Goal: Task Accomplishment & Management: Complete application form

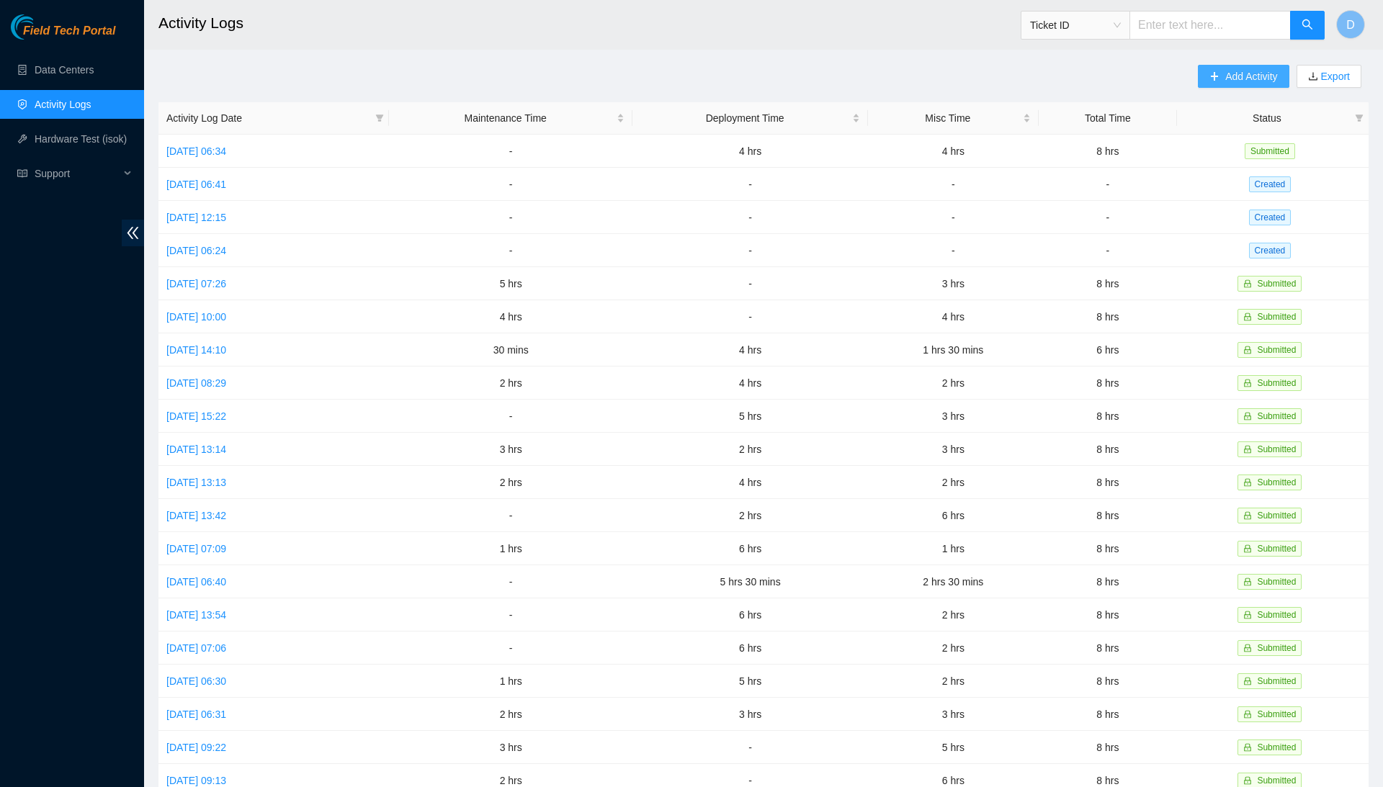
click at [1239, 78] on span "Add Activity" at bounding box center [1251, 76] width 52 height 16
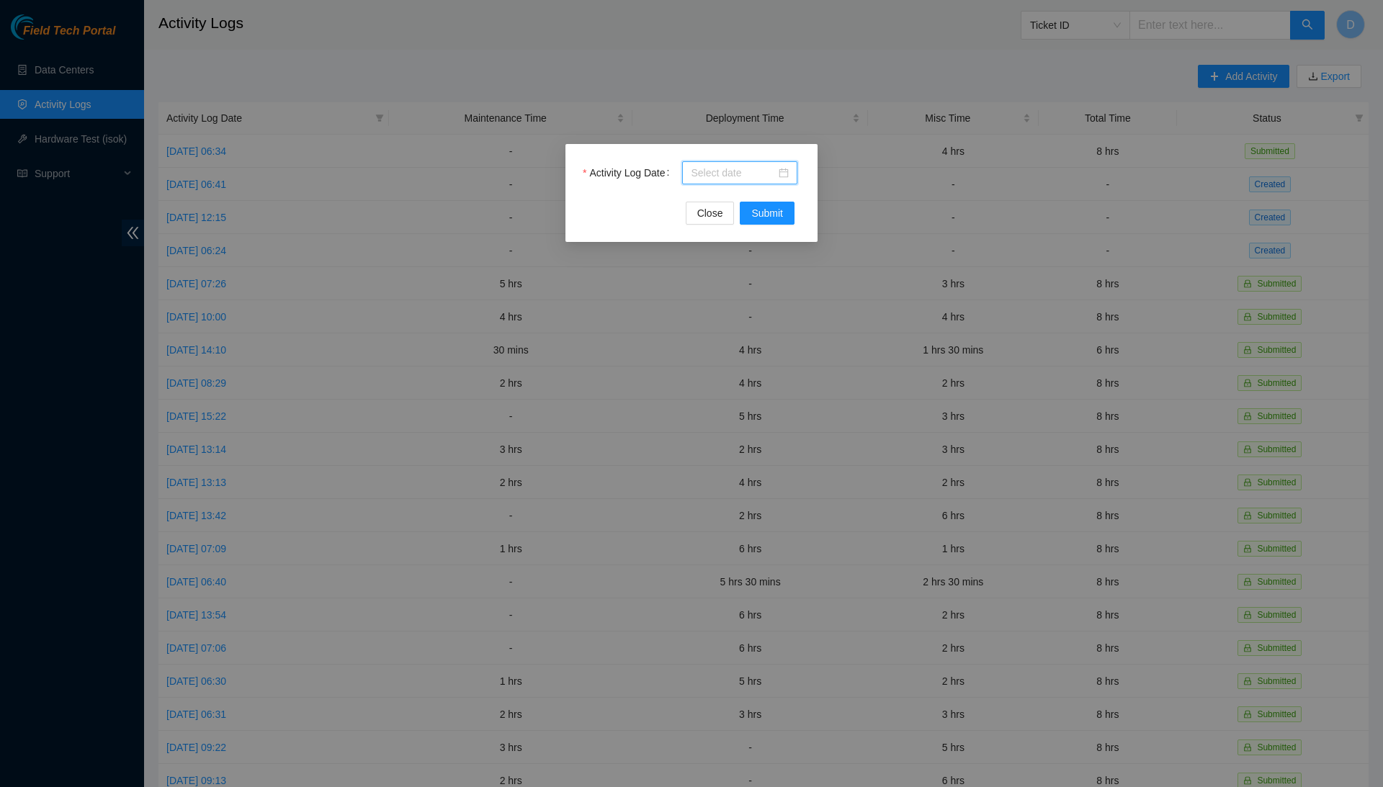
click at [744, 174] on input "Activity Log Date" at bounding box center [733, 173] width 85 height 16
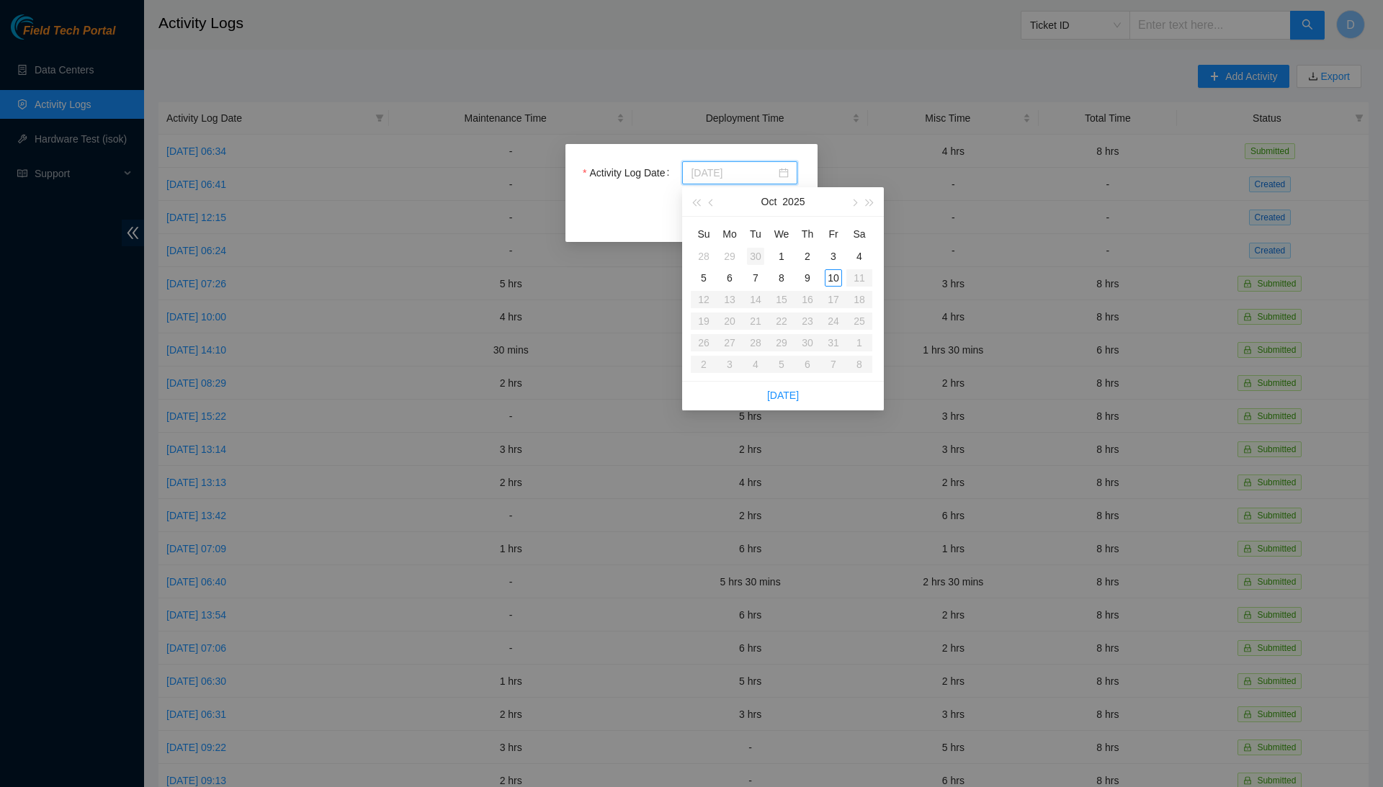
type input "2025-09-30"
type input "[DATE]"
click at [801, 275] on div "9" at bounding box center [807, 277] width 17 height 17
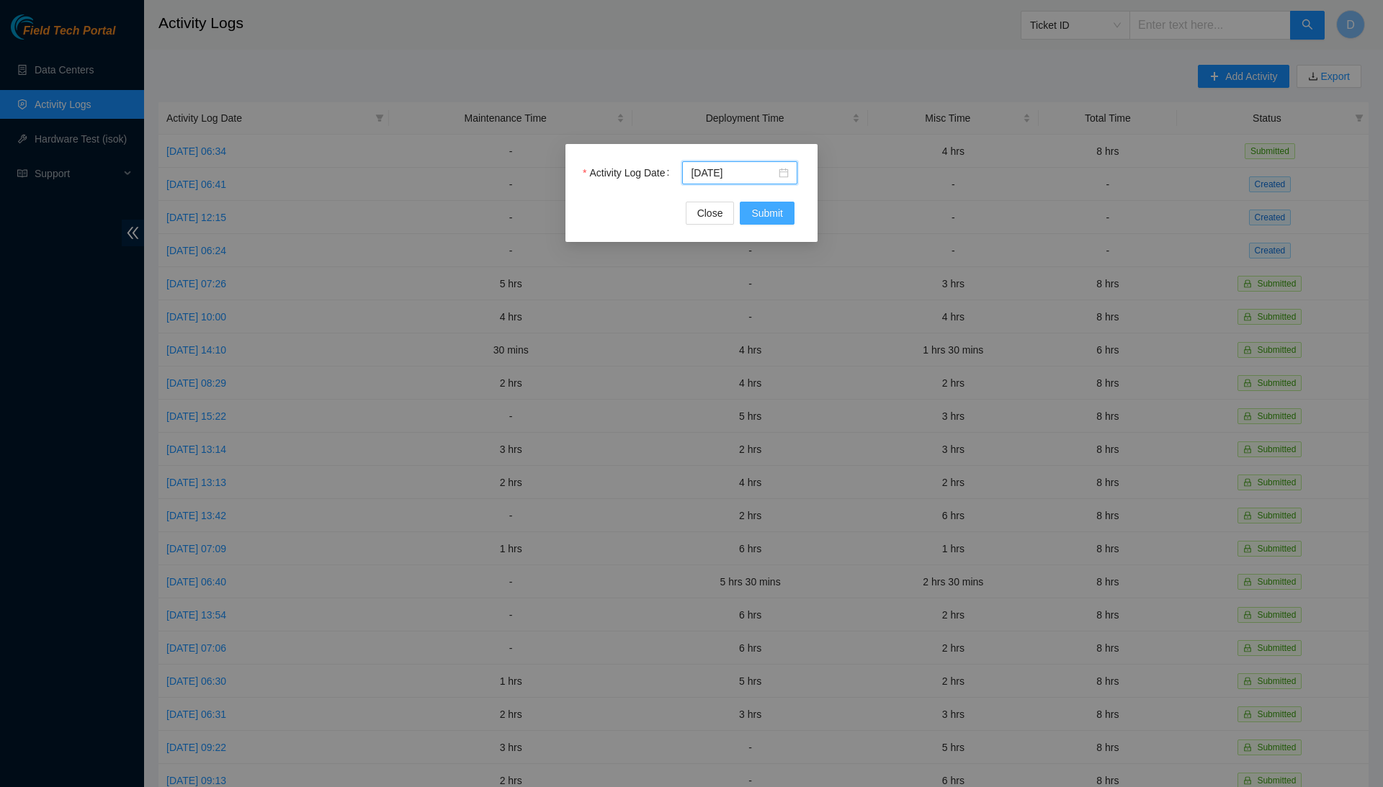
click at [747, 225] on button "Submit" at bounding box center [767, 213] width 55 height 23
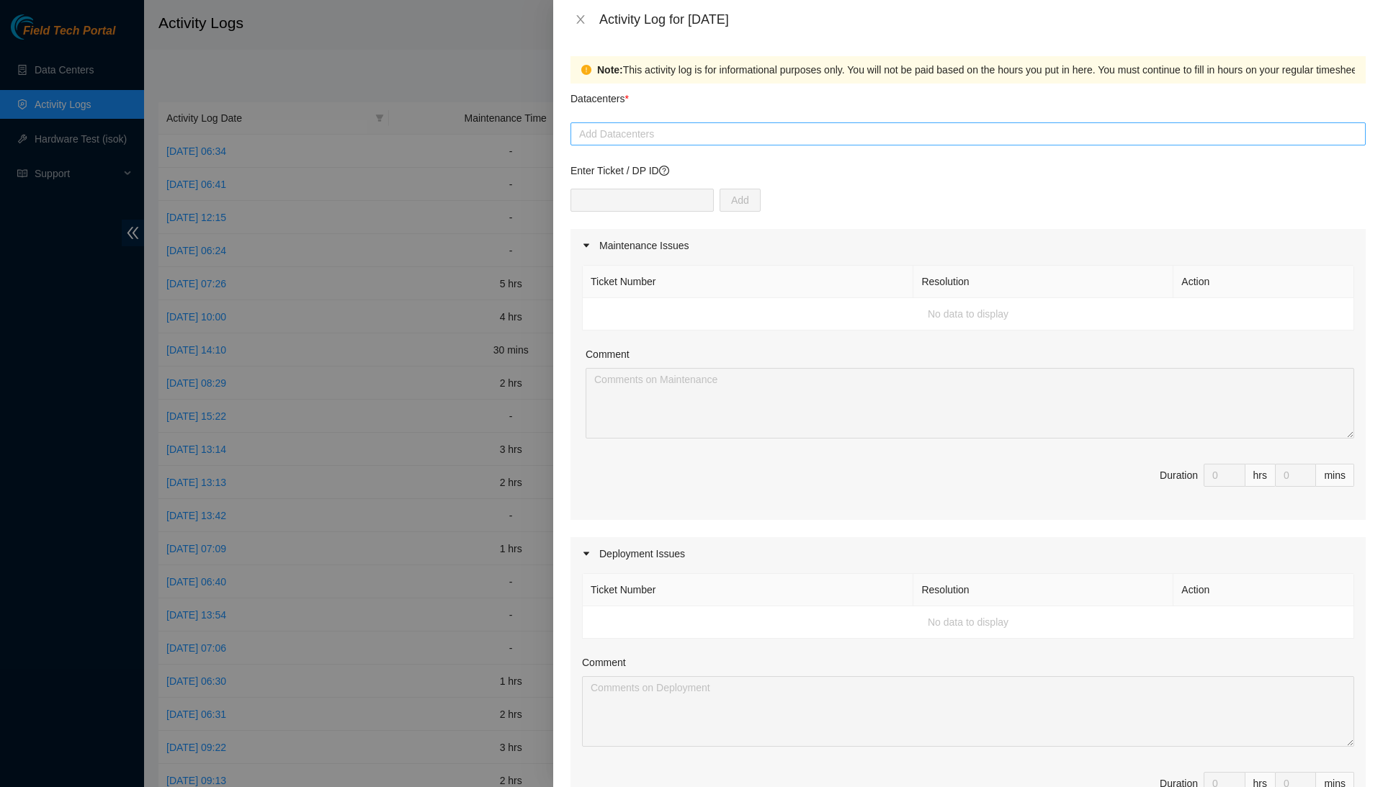
click at [789, 130] on div at bounding box center [968, 133] width 788 height 17
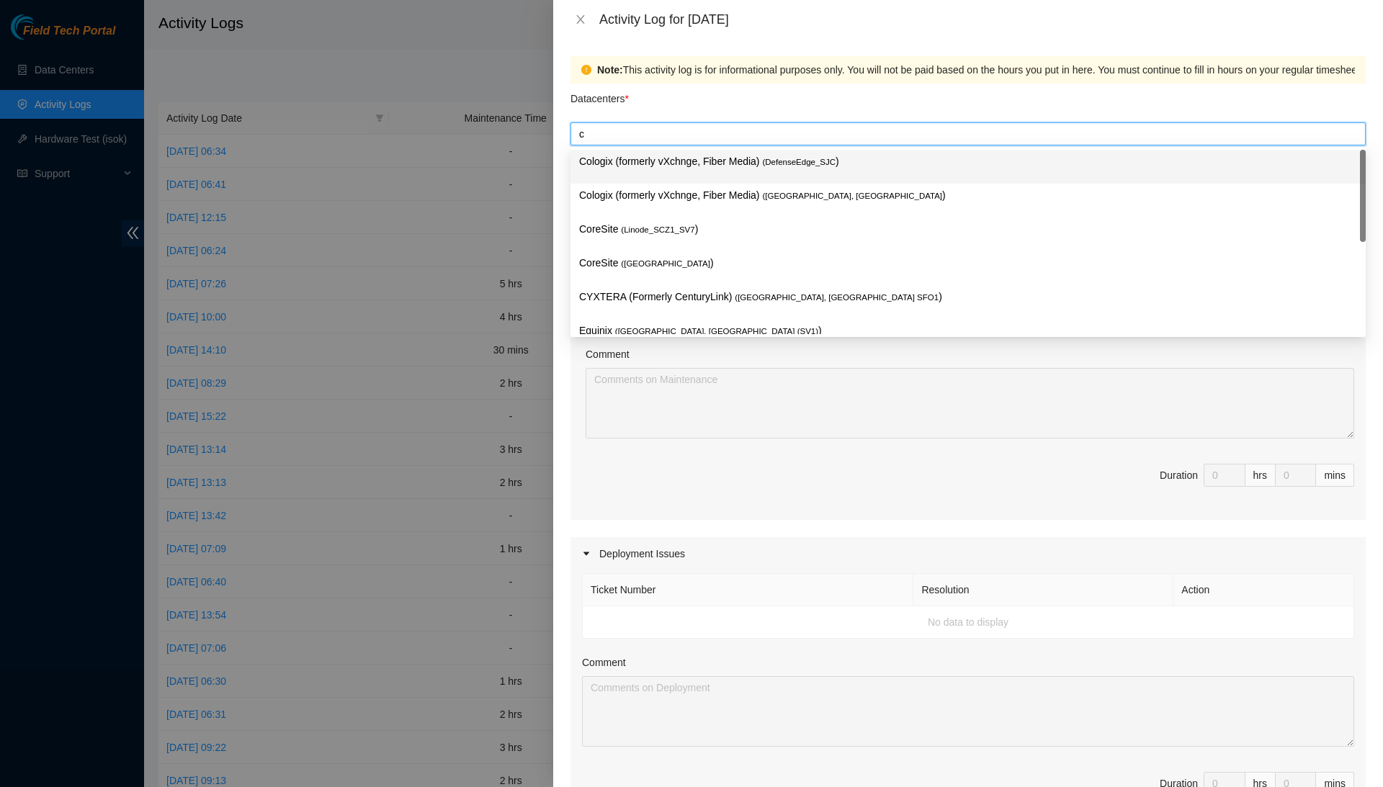
type input "cy"
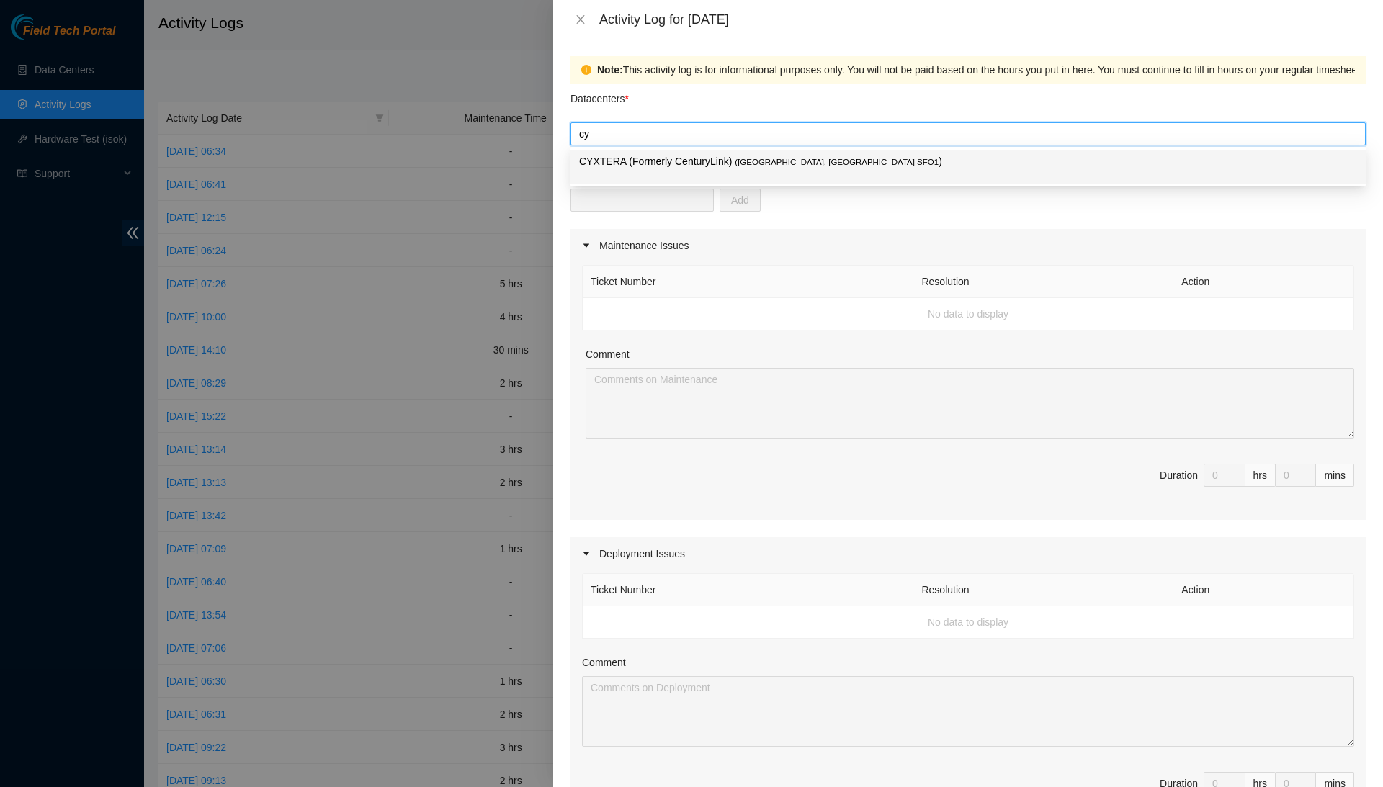
click at [772, 166] on span "( Santa Clara, CA SFO1" at bounding box center [836, 162] width 204 height 9
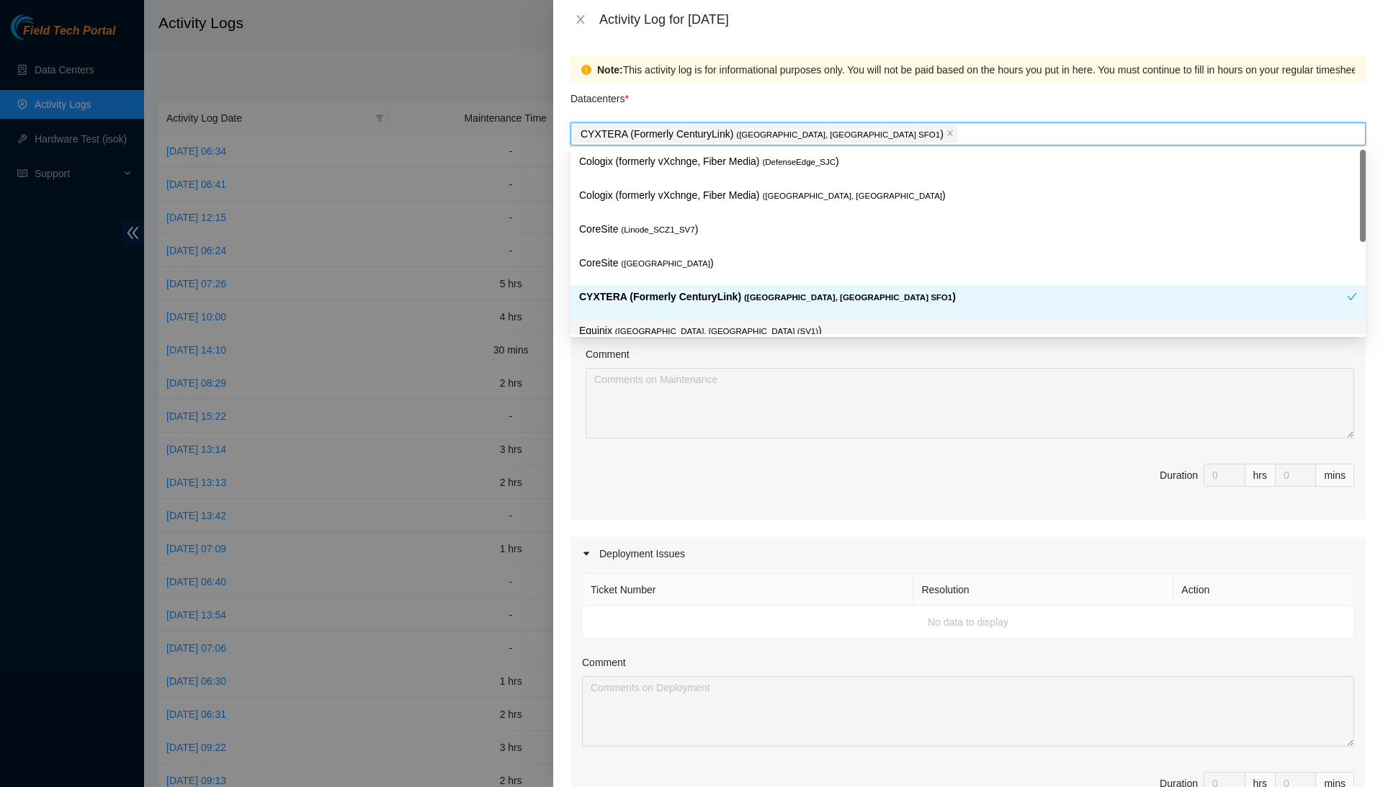
click at [756, 361] on div "Comment" at bounding box center [969, 357] width 768 height 22
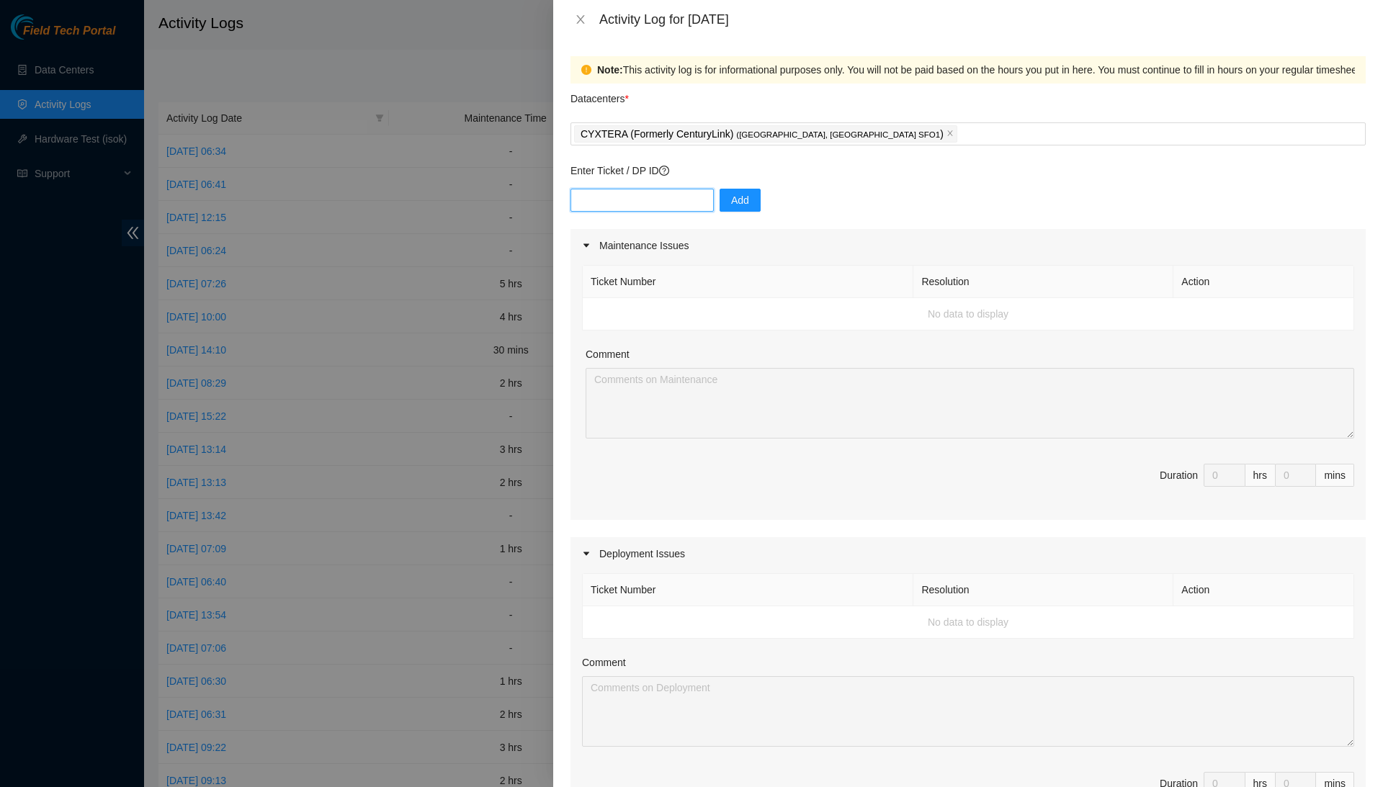
click at [704, 199] on input "text" at bounding box center [641, 200] width 143 height 23
type input "DP80775"
click at [760, 196] on button "Add" at bounding box center [739, 200] width 41 height 23
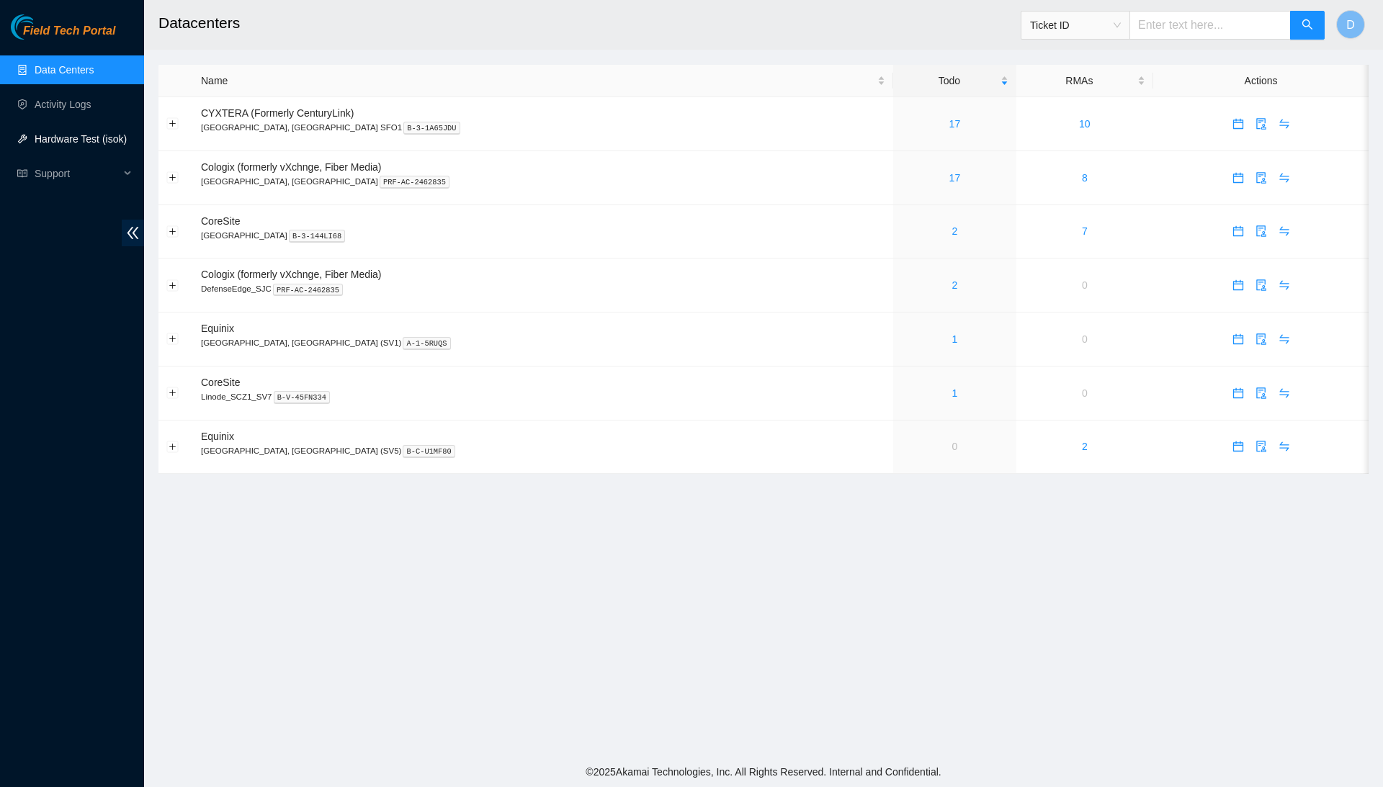
click at [81, 134] on link "Hardware Test (isok)" at bounding box center [81, 139] width 92 height 12
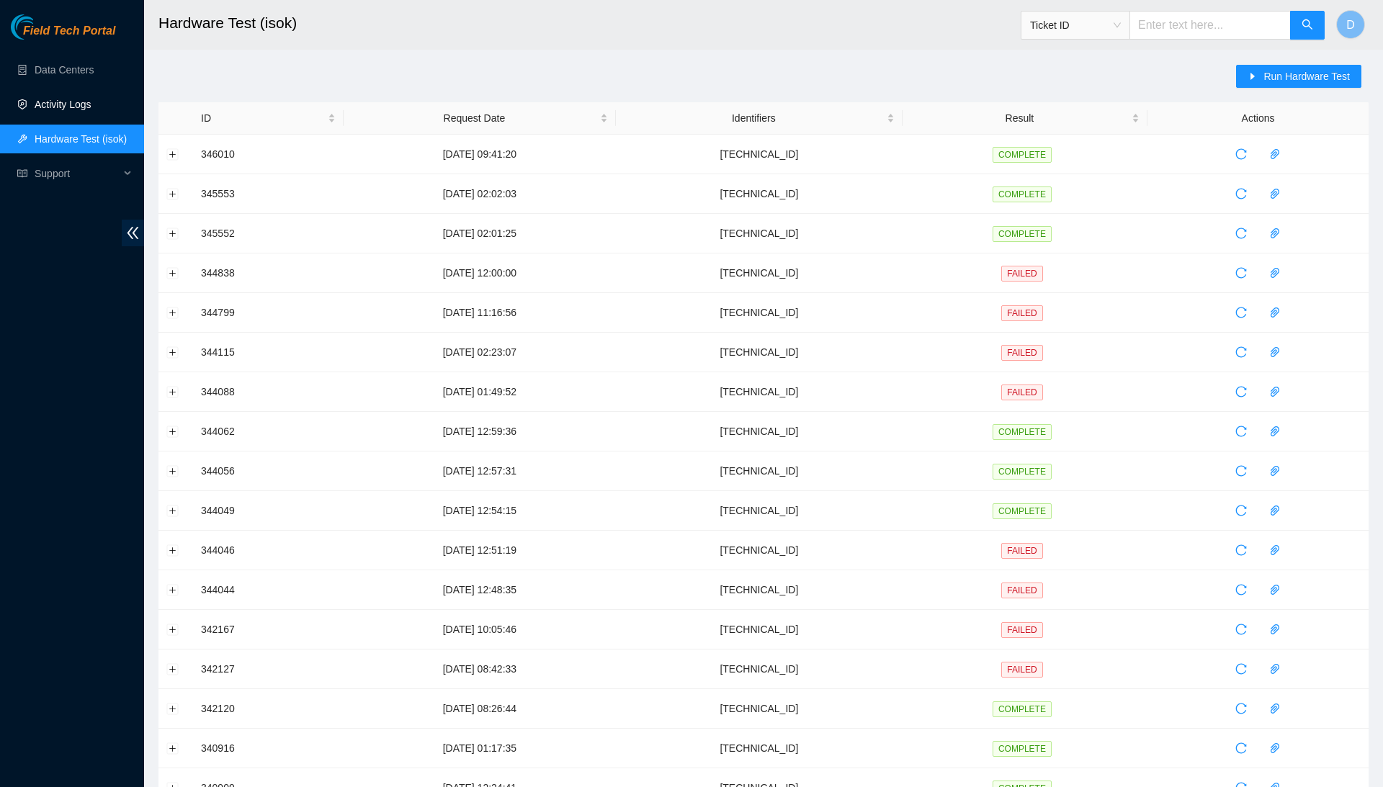
click at [91, 104] on link "Activity Logs" at bounding box center [63, 105] width 57 height 12
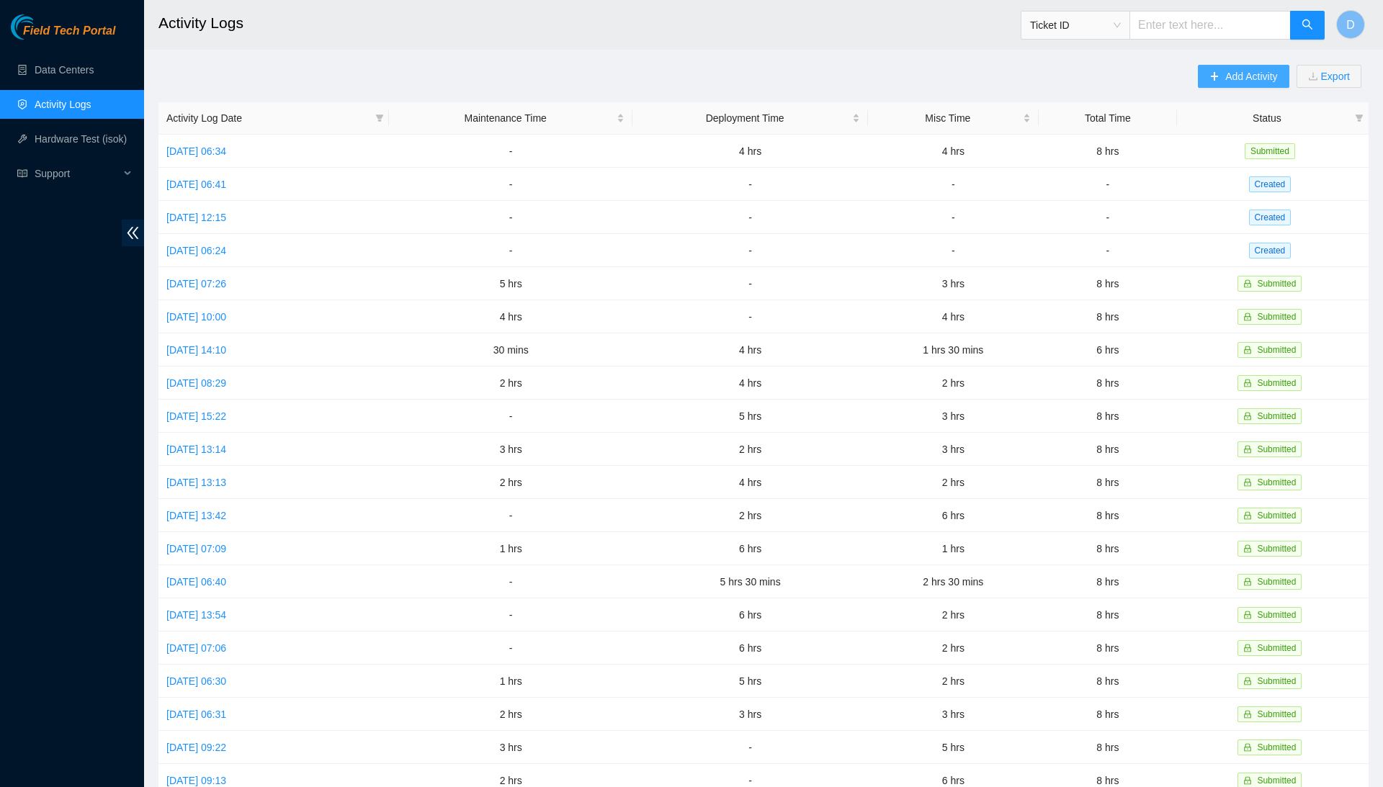
click at [1246, 73] on span "Add Activity" at bounding box center [1251, 76] width 52 height 16
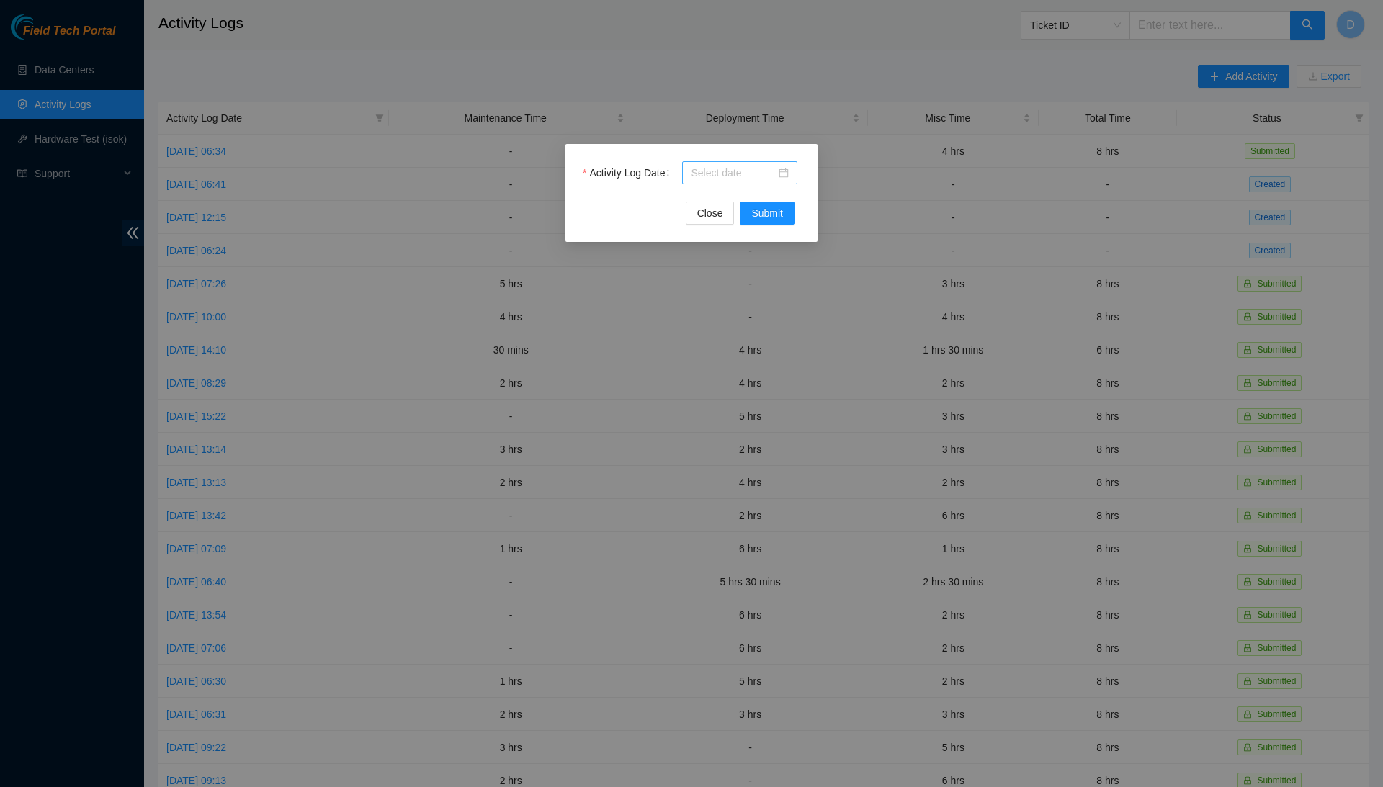
click at [723, 168] on input "Activity Log Date" at bounding box center [733, 173] width 85 height 16
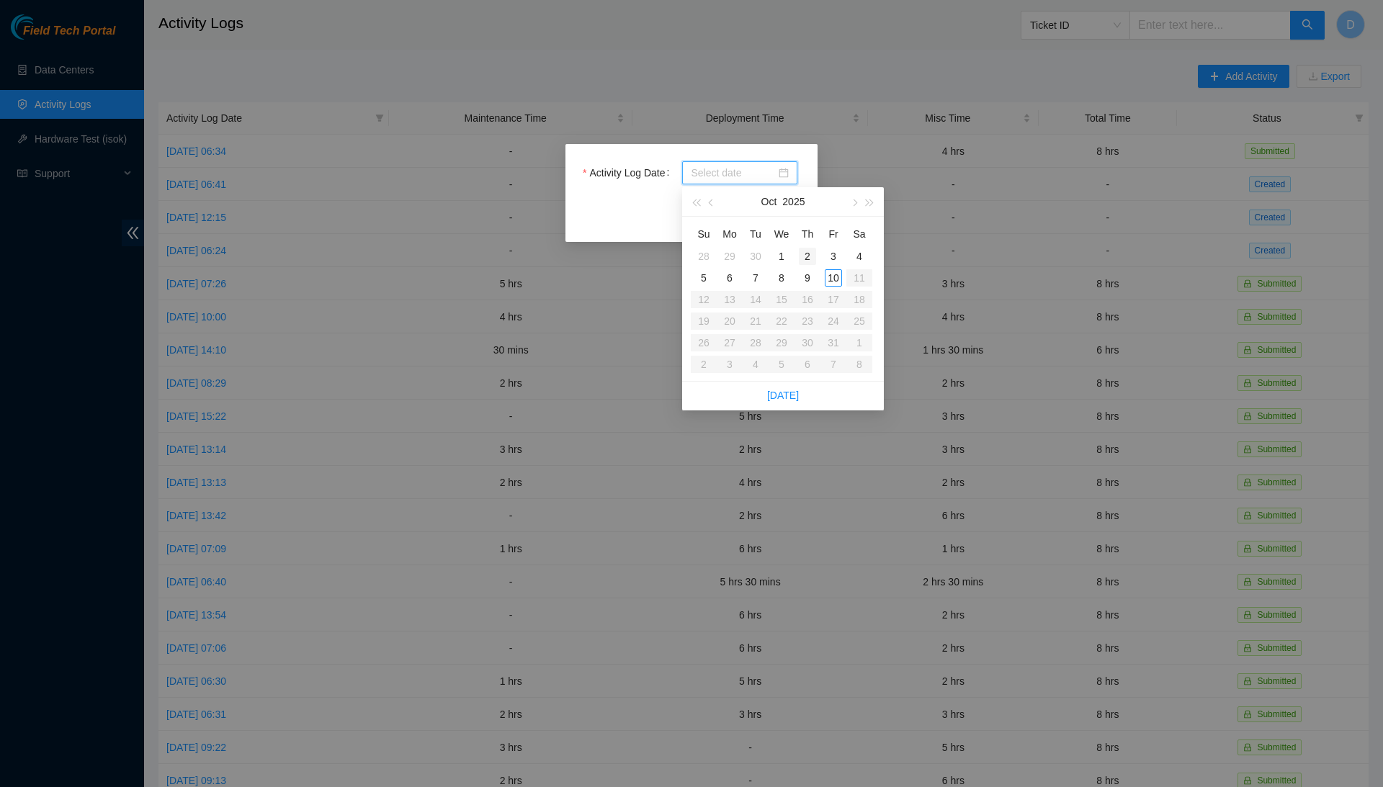
type input "[DATE]"
click at [812, 277] on div "9" at bounding box center [807, 277] width 17 height 17
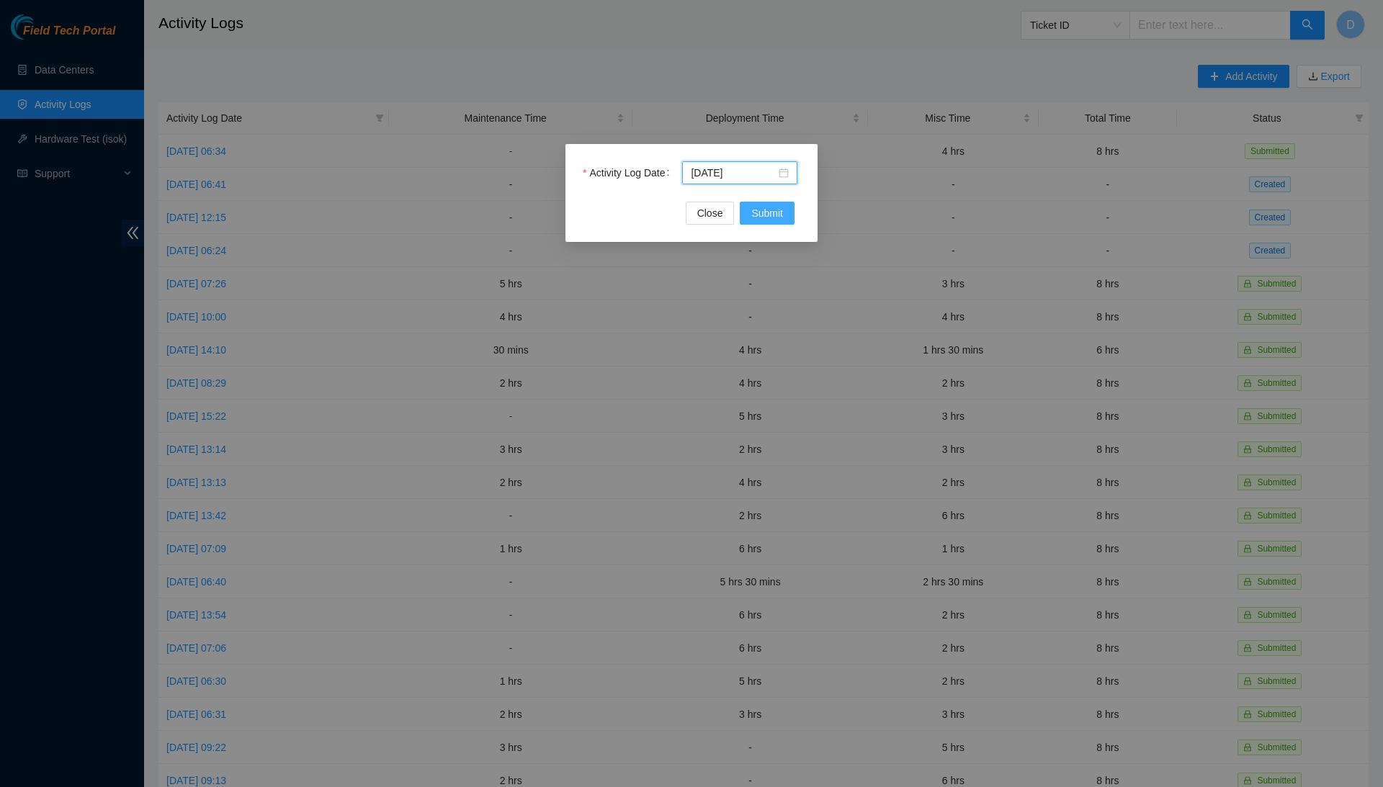
click at [776, 214] on span "Submit" at bounding box center [767, 213] width 32 height 16
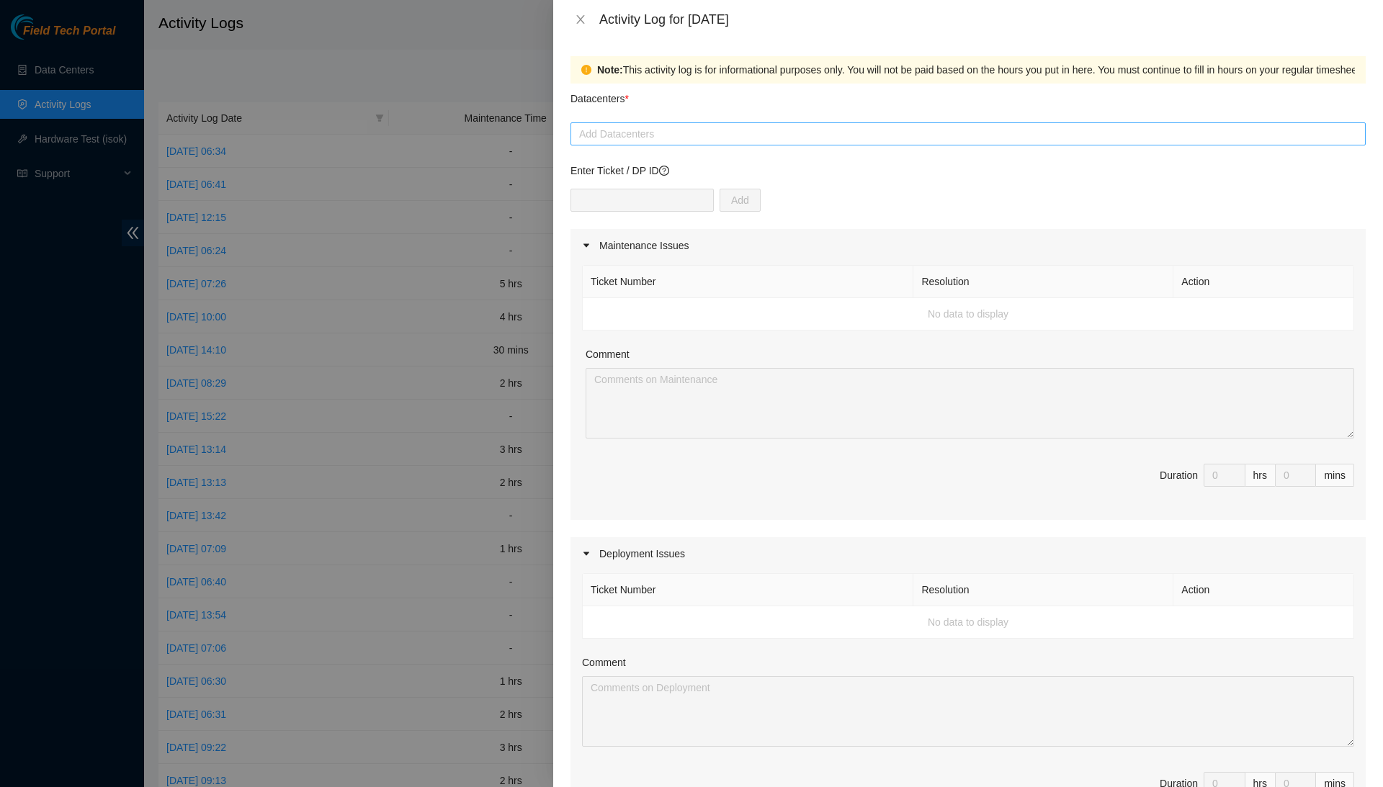
click at [718, 131] on div at bounding box center [968, 133] width 788 height 17
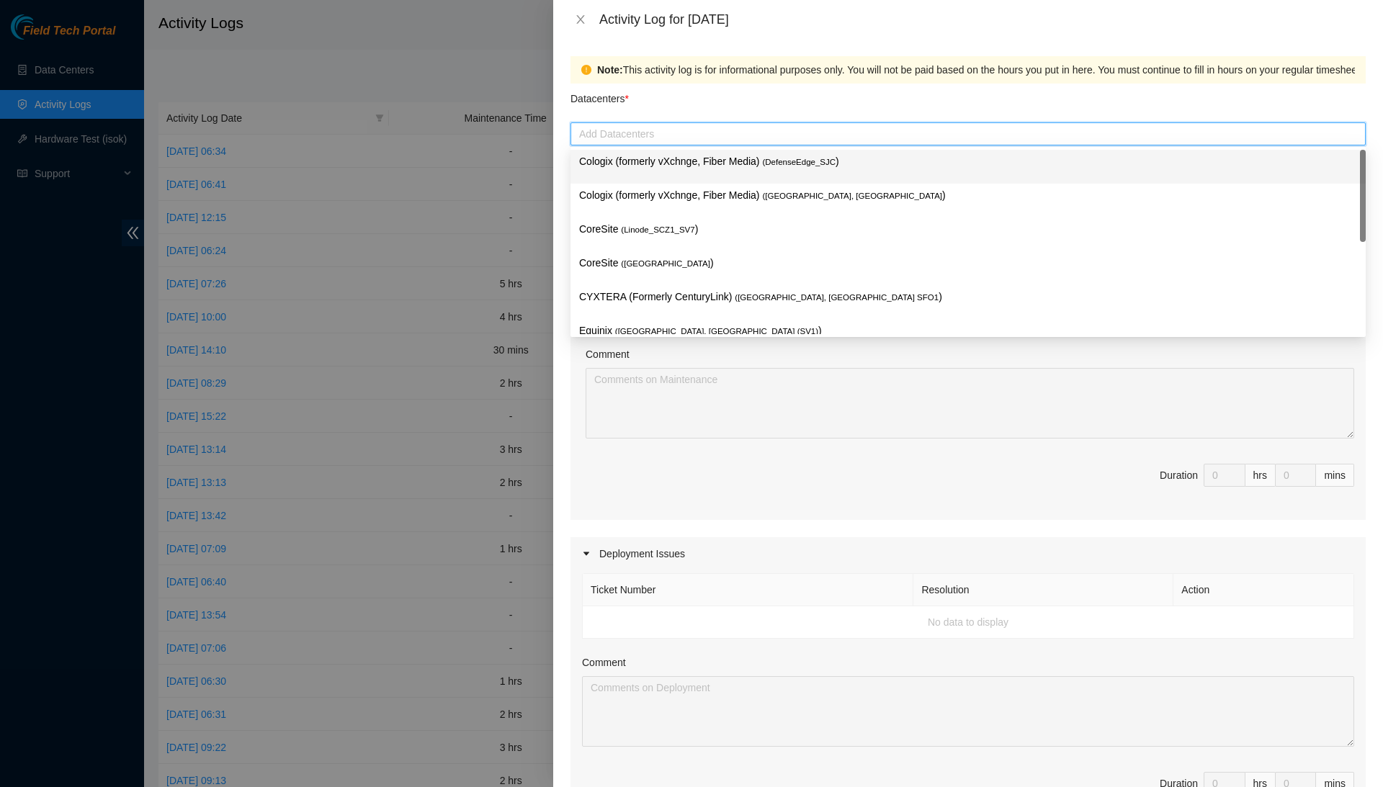
type input "c"
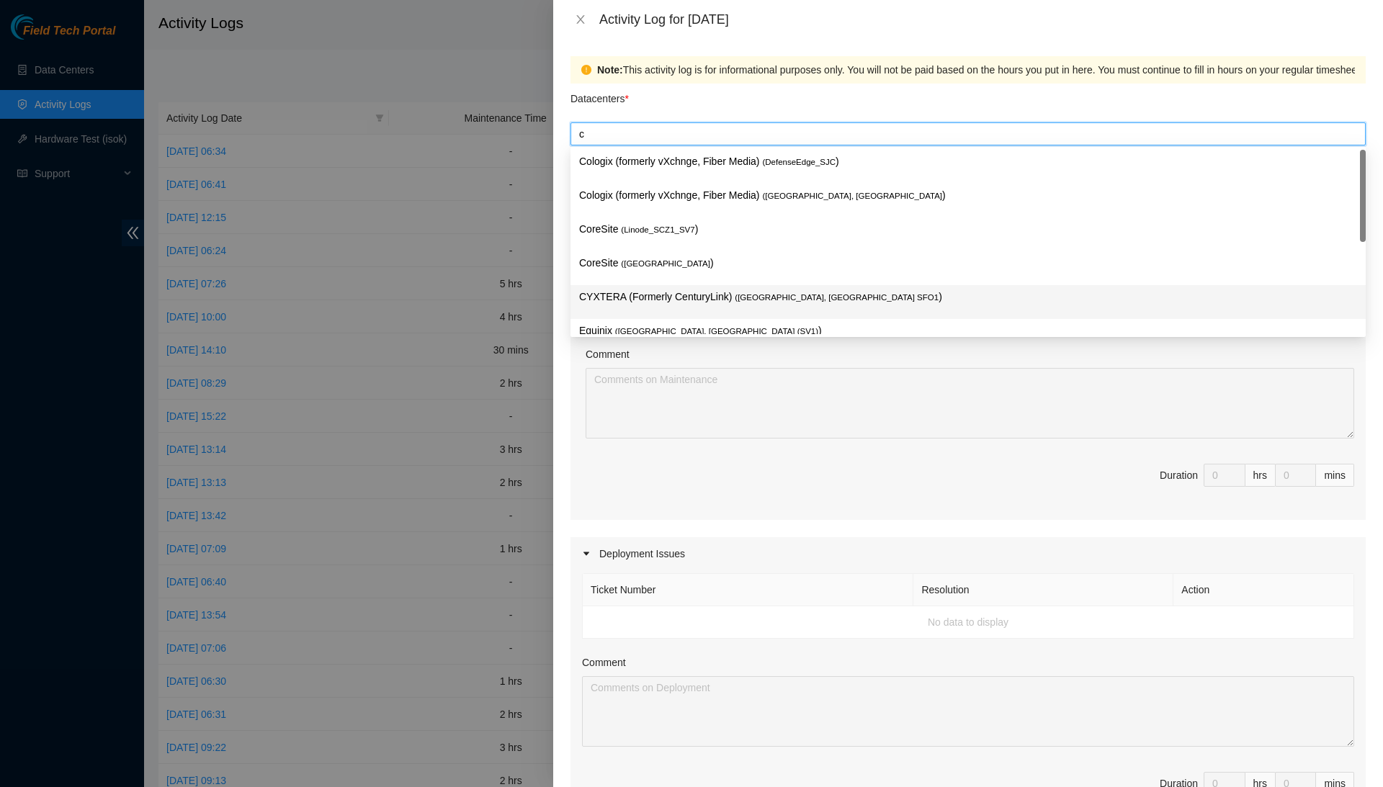
click at [690, 289] on p "CYXTERA (Formerly CenturyLink) ( [GEOGRAPHIC_DATA], [GEOGRAPHIC_DATA] SFO1 )" at bounding box center [968, 297] width 778 height 17
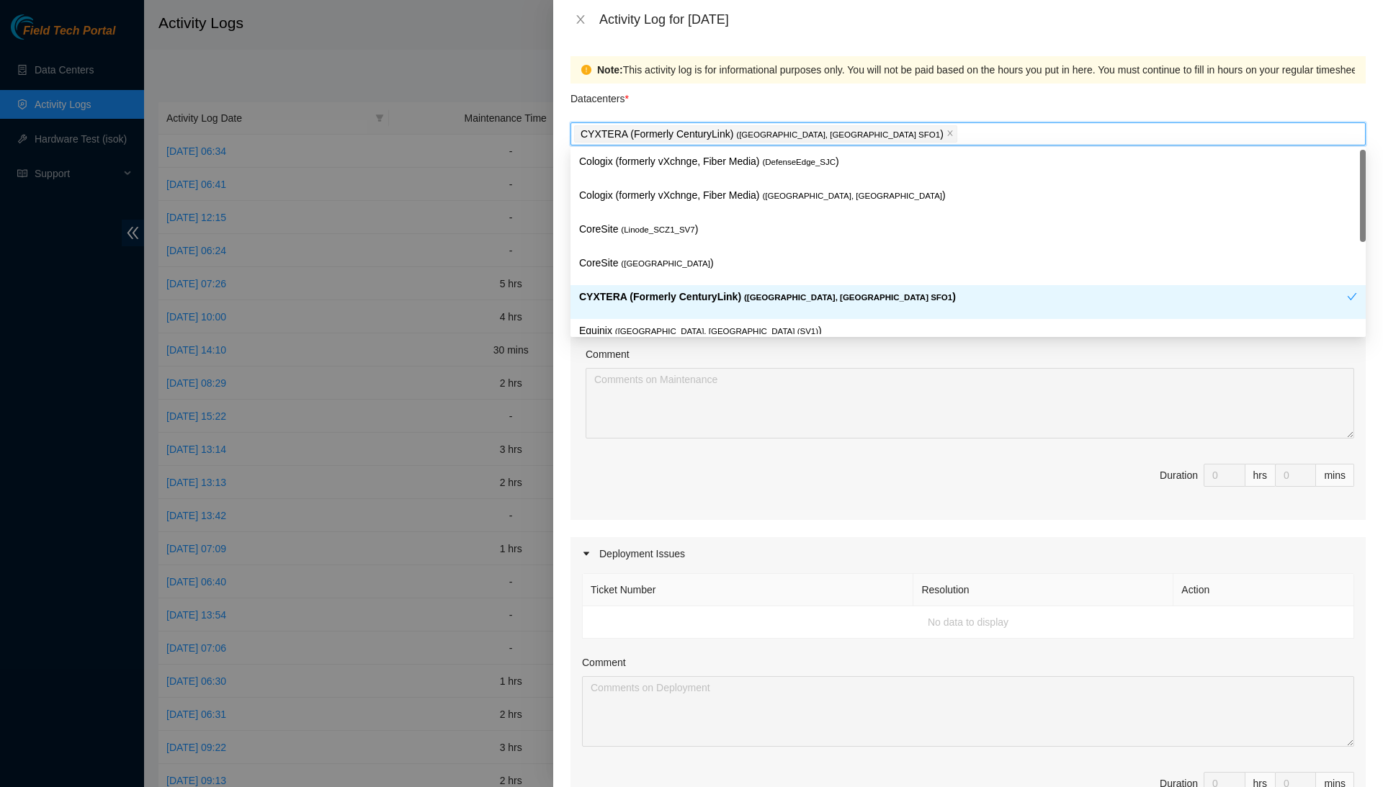
click at [658, 439] on div "Ticket Number Resolution Action No data to display Comment Duration 0 hrs 0 mins" at bounding box center [967, 391] width 795 height 258
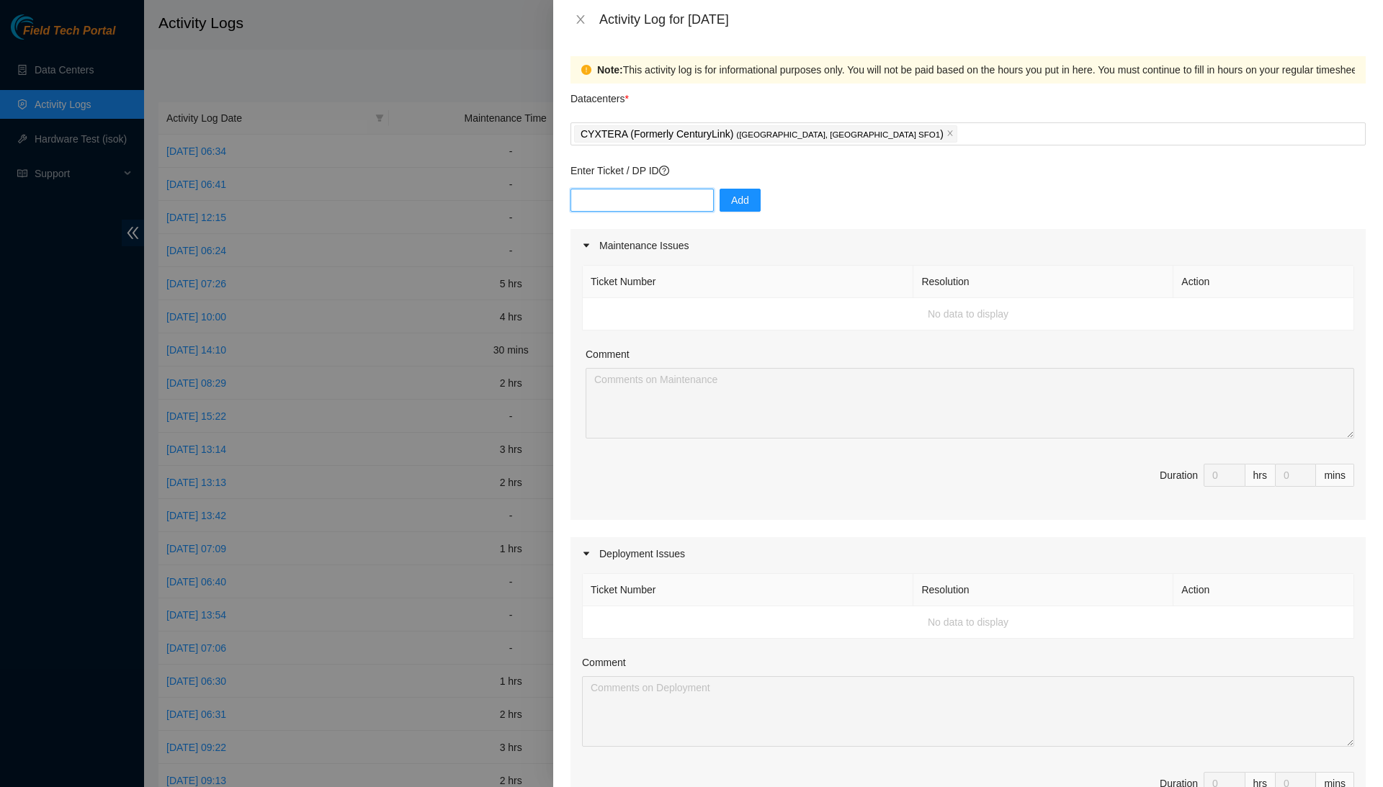
click at [664, 205] on input "text" at bounding box center [641, 200] width 143 height 23
type input "DP80775"
click at [749, 193] on span "Add" at bounding box center [740, 200] width 18 height 16
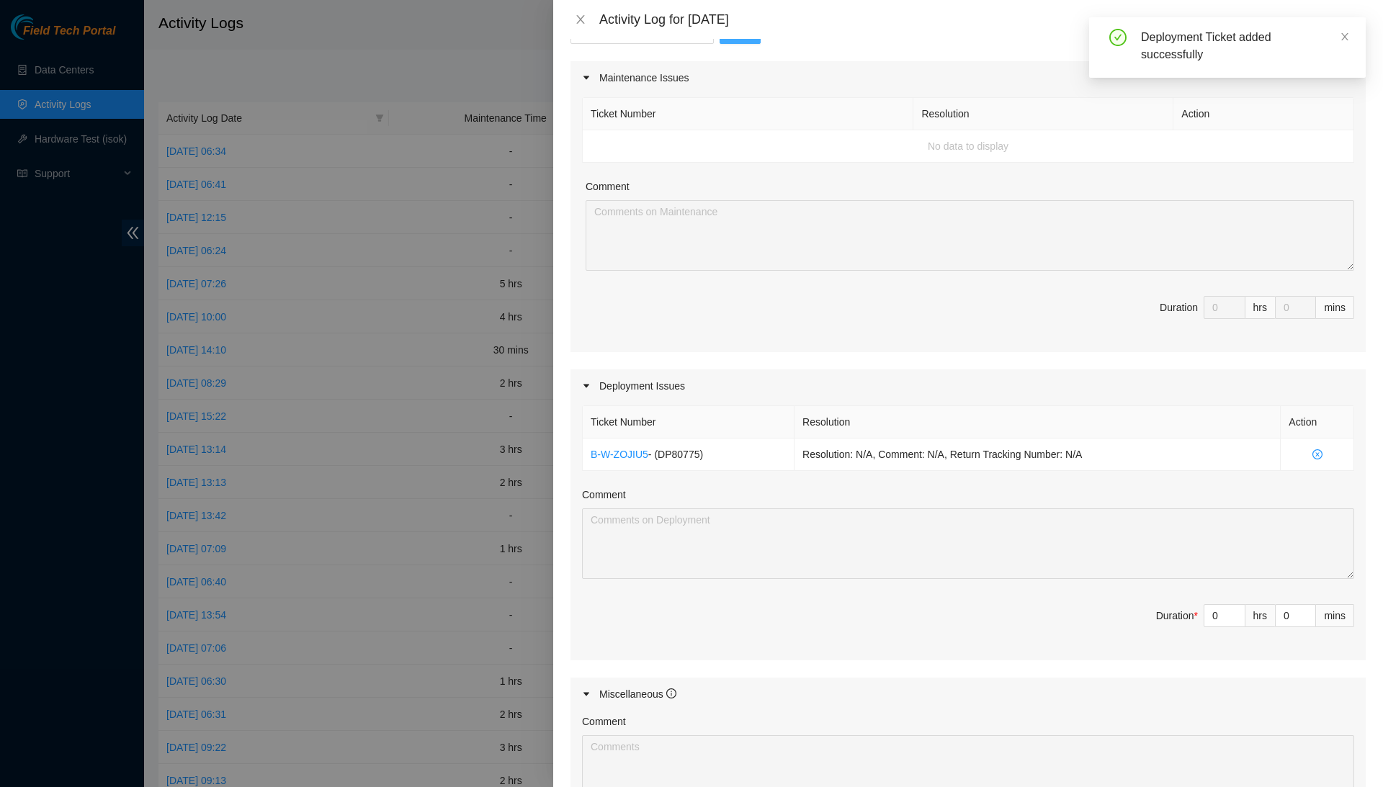
scroll to position [413, 0]
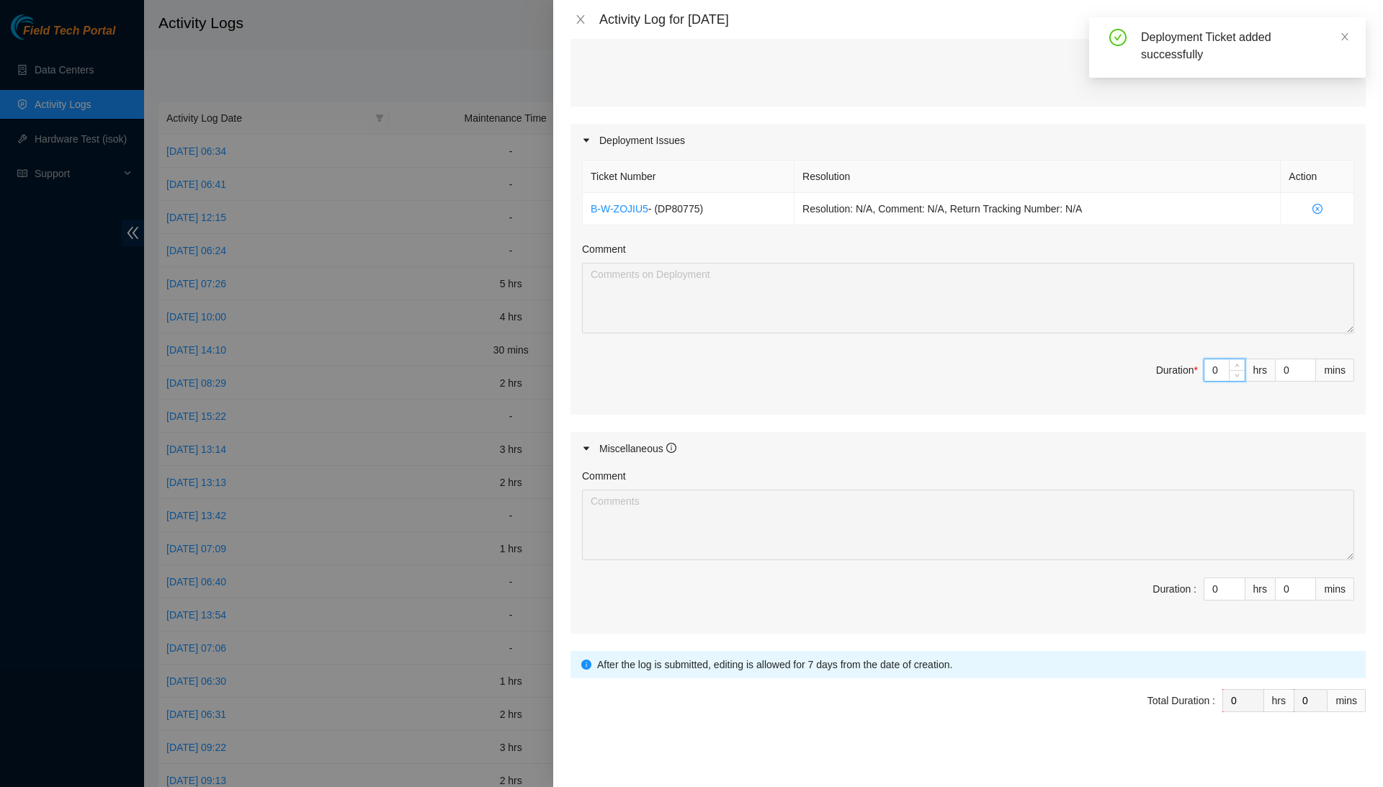
click at [1217, 369] on input "0" at bounding box center [1224, 370] width 40 height 22
type input "6"
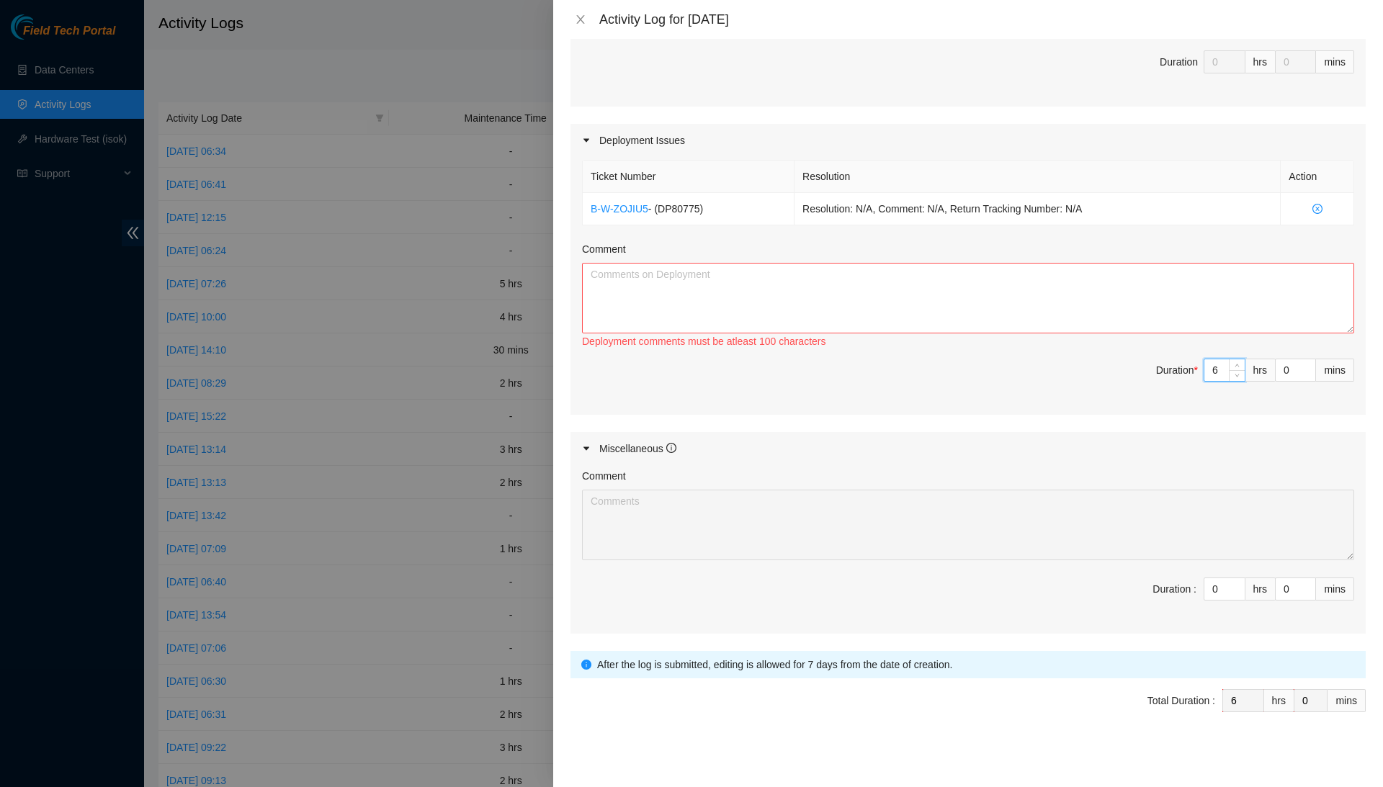
type input "6"
click at [1239, 312] on textarea "Comment" at bounding box center [968, 298] width 772 height 71
type textarea "M"
click at [1264, 278] on textarea "Spent the majority of the days, [DATE] and [DATE], helping my other colleagues" at bounding box center [968, 298] width 772 height 71
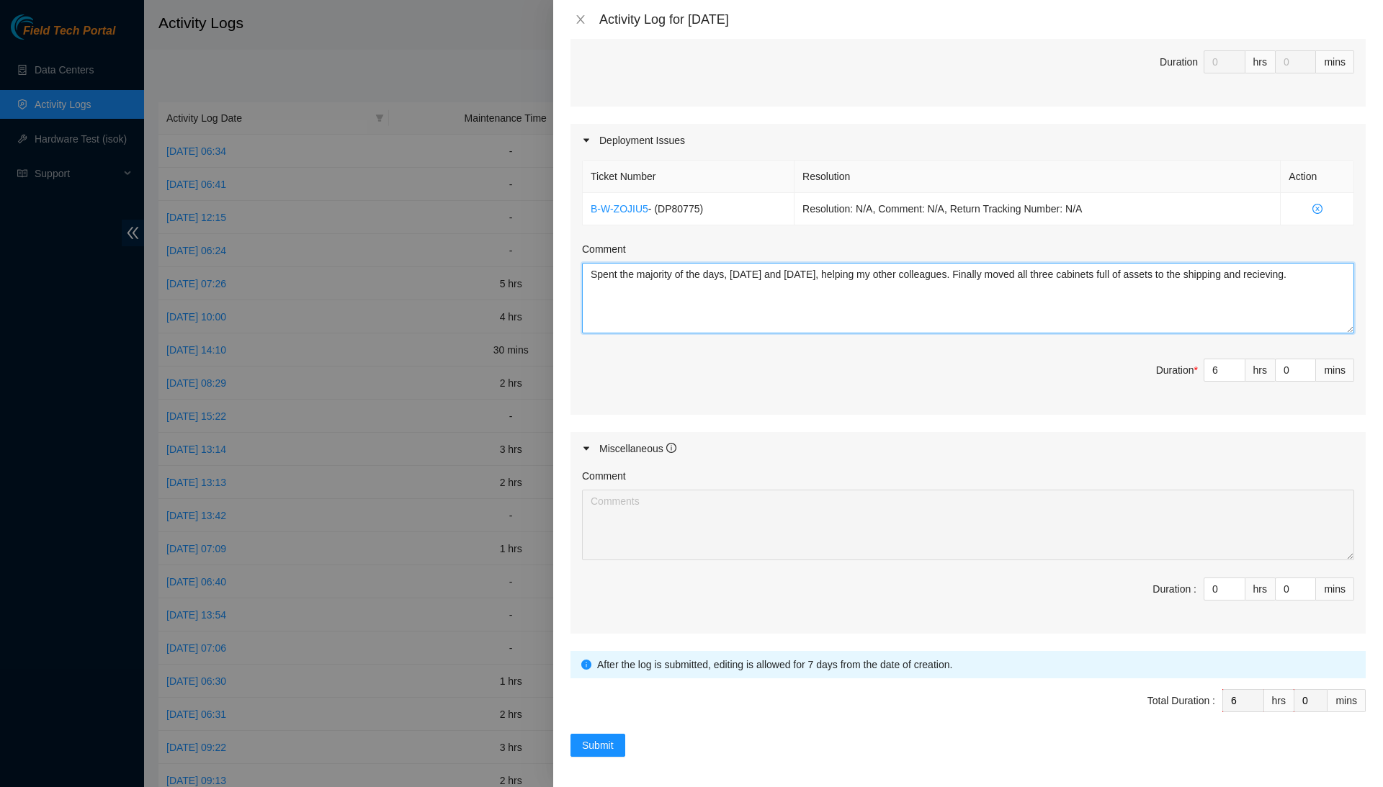
click at [651, 288] on textarea "Spent the majority of the days, [DATE] and [DATE], helping my other colleagues.…" at bounding box center [968, 298] width 772 height 71
click at [669, 285] on textarea "Spent the majority of the days, [DATE] and [DATE], helping my other colleagues.…" at bounding box center [968, 298] width 772 height 71
click at [952, 279] on textarea "Spent the majority of the days, [DATE] and [DATE], helping my other colleagues.…" at bounding box center [968, 298] width 772 height 71
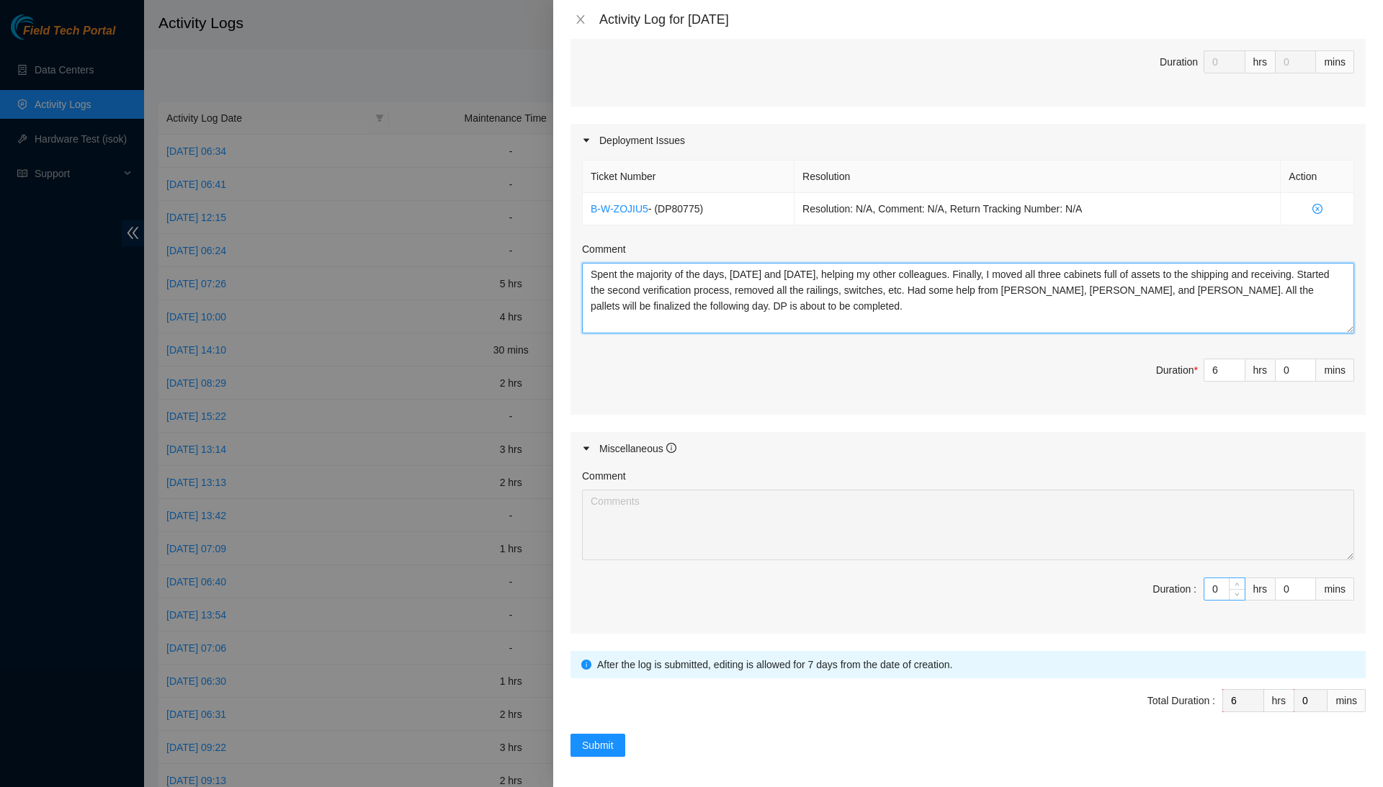
type textarea "Spent the majority of the days, [DATE] and [DATE], helping my other colleagues.…"
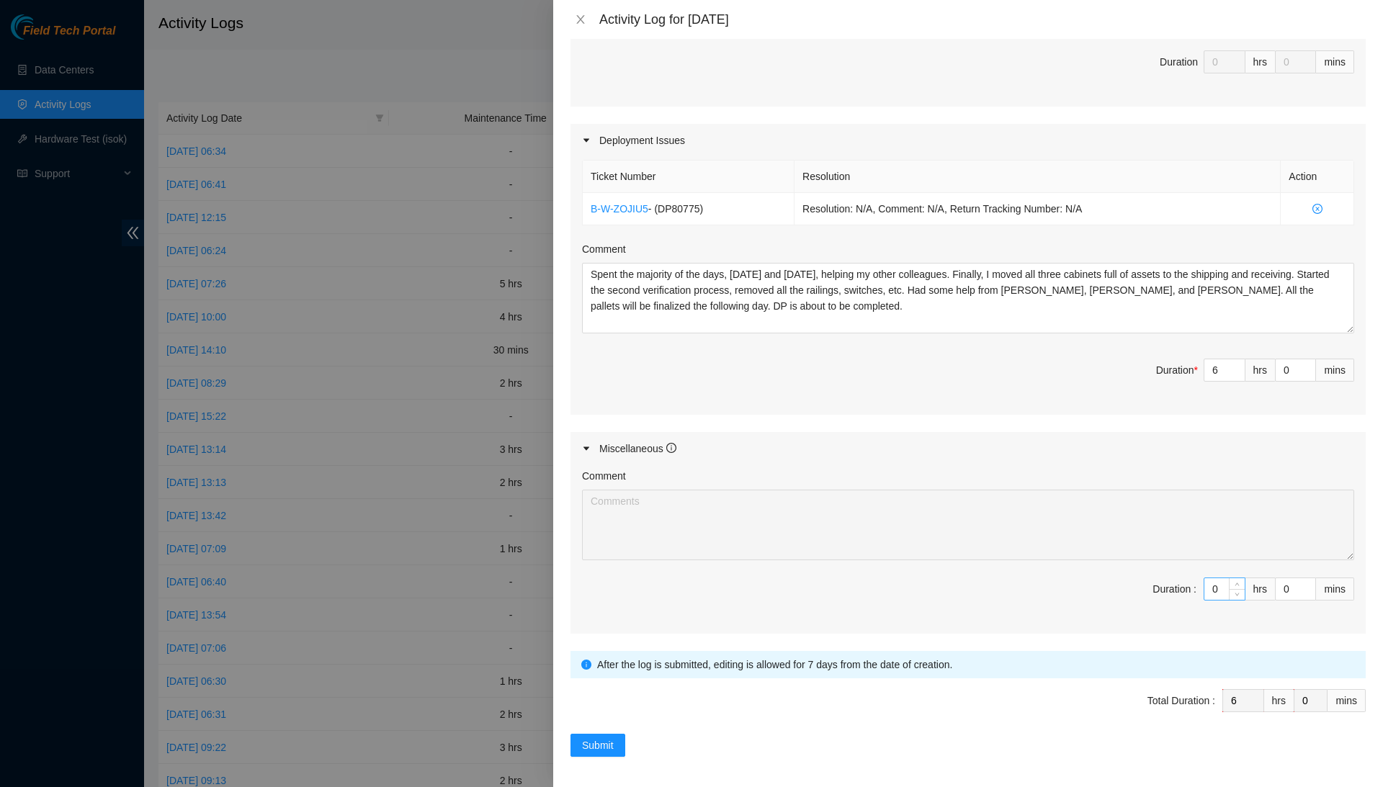
click at [1216, 583] on input "0" at bounding box center [1224, 589] width 40 height 22
type input "2"
type input "8"
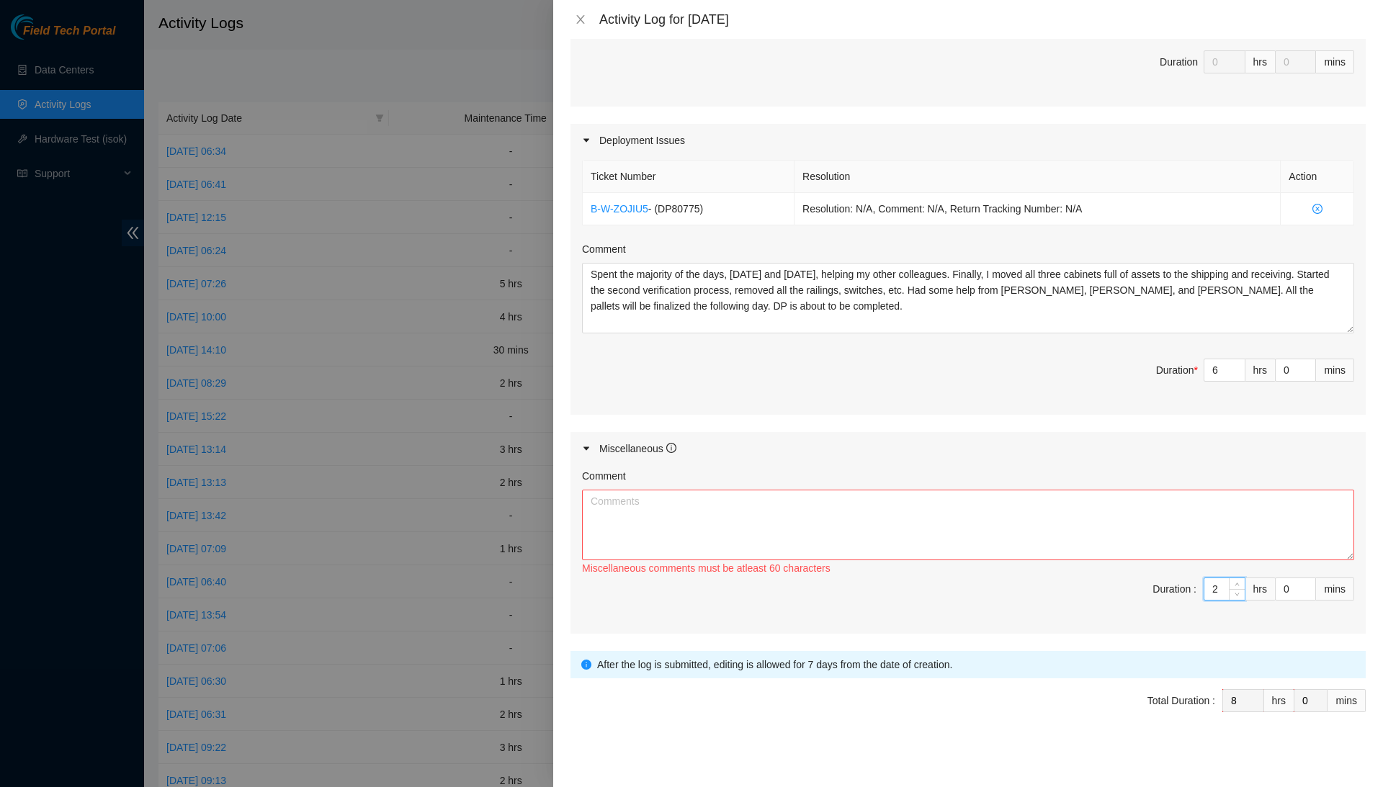
type input "2"
click at [1231, 516] on textarea "Comment" at bounding box center [968, 525] width 772 height 71
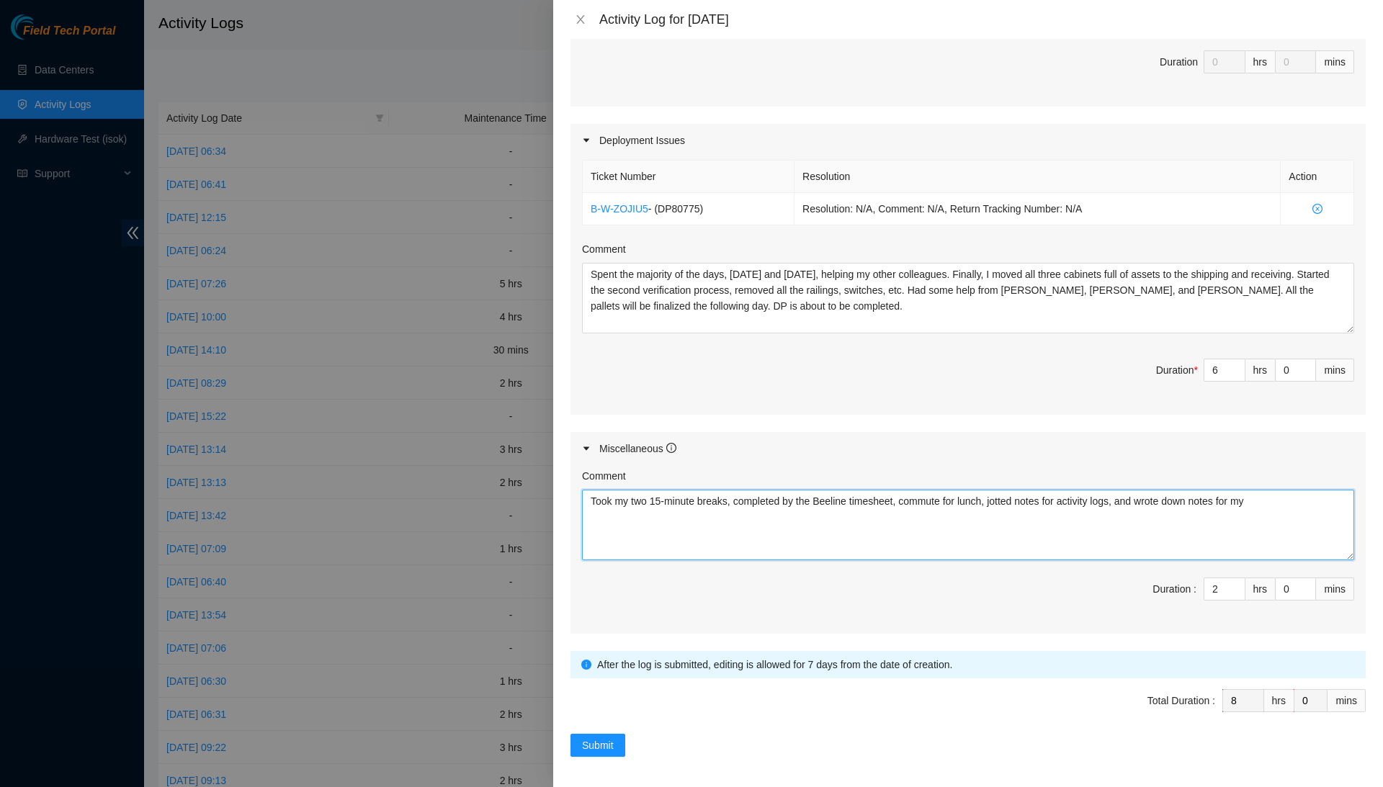
click at [1329, 495] on textarea "Took my two 15-minute breaks, completed by the Beeline timesheet, commute for l…" at bounding box center [968, 525] width 772 height 71
type textarea "Took my two 15-minute breaks, completed by the Beeline timesheet, commute for l…"
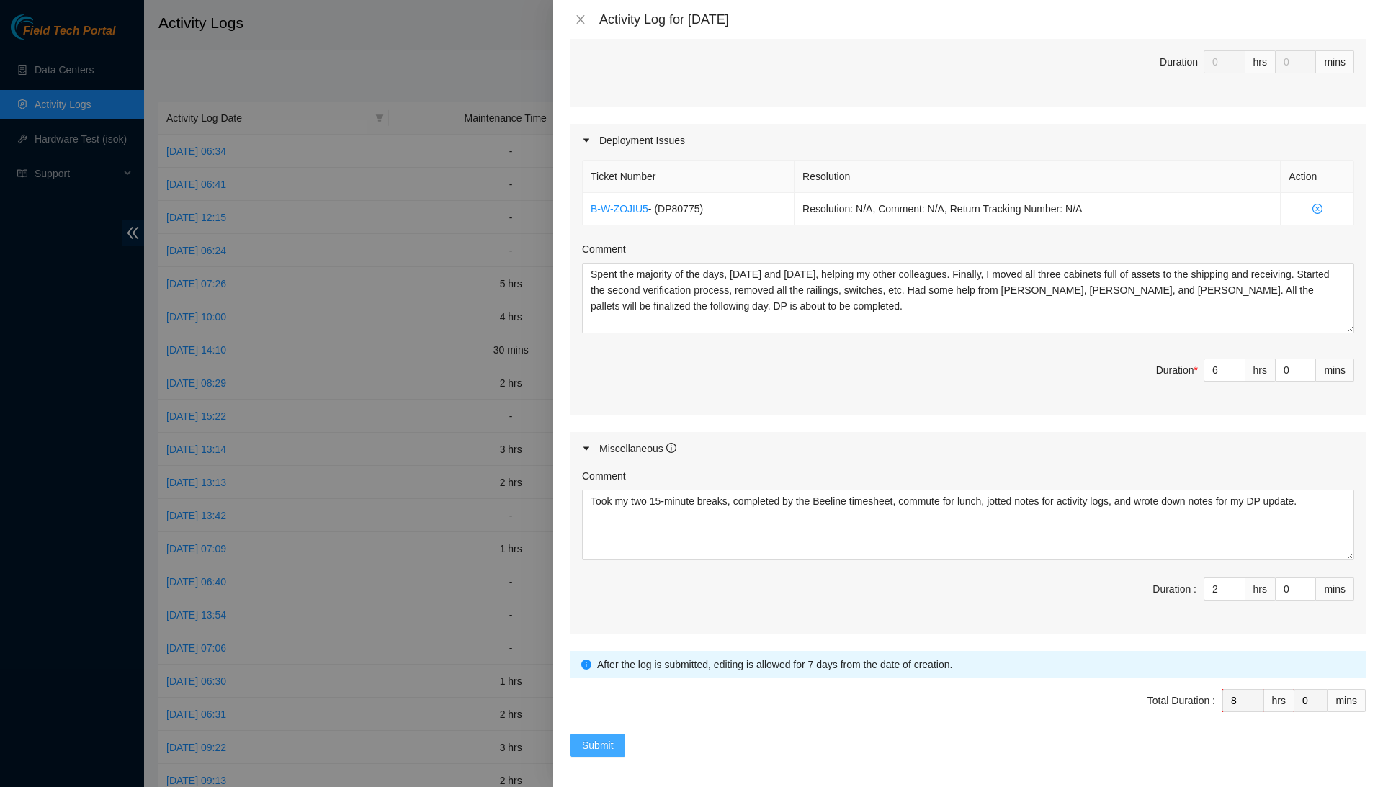
click at [596, 746] on span "Submit" at bounding box center [598, 745] width 32 height 16
type input "0"
